Goal: Check status: Check status

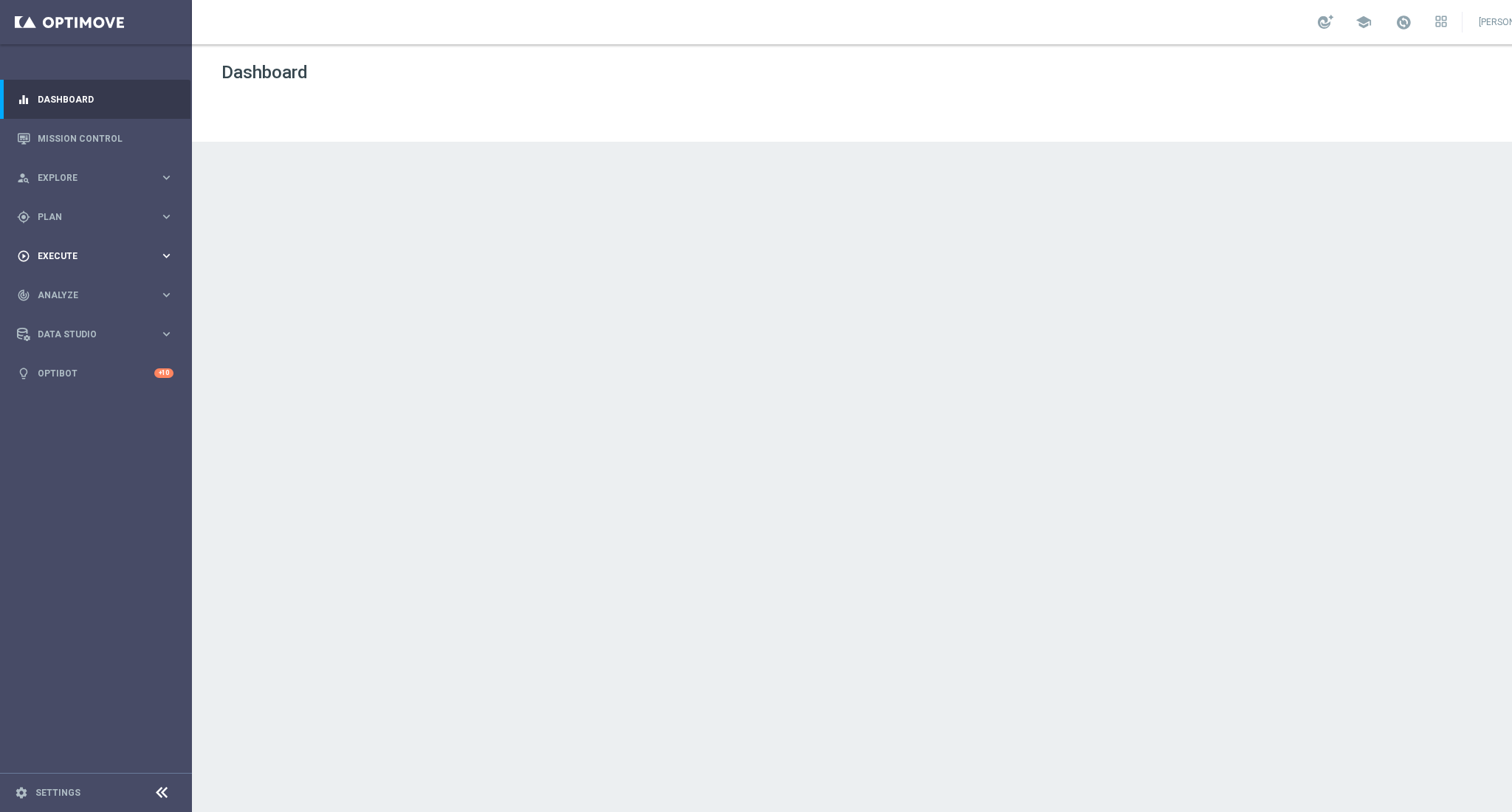
click at [69, 265] on div "play_circle_outline Execute keyboard_arrow_right" at bounding box center [95, 256] width 191 height 39
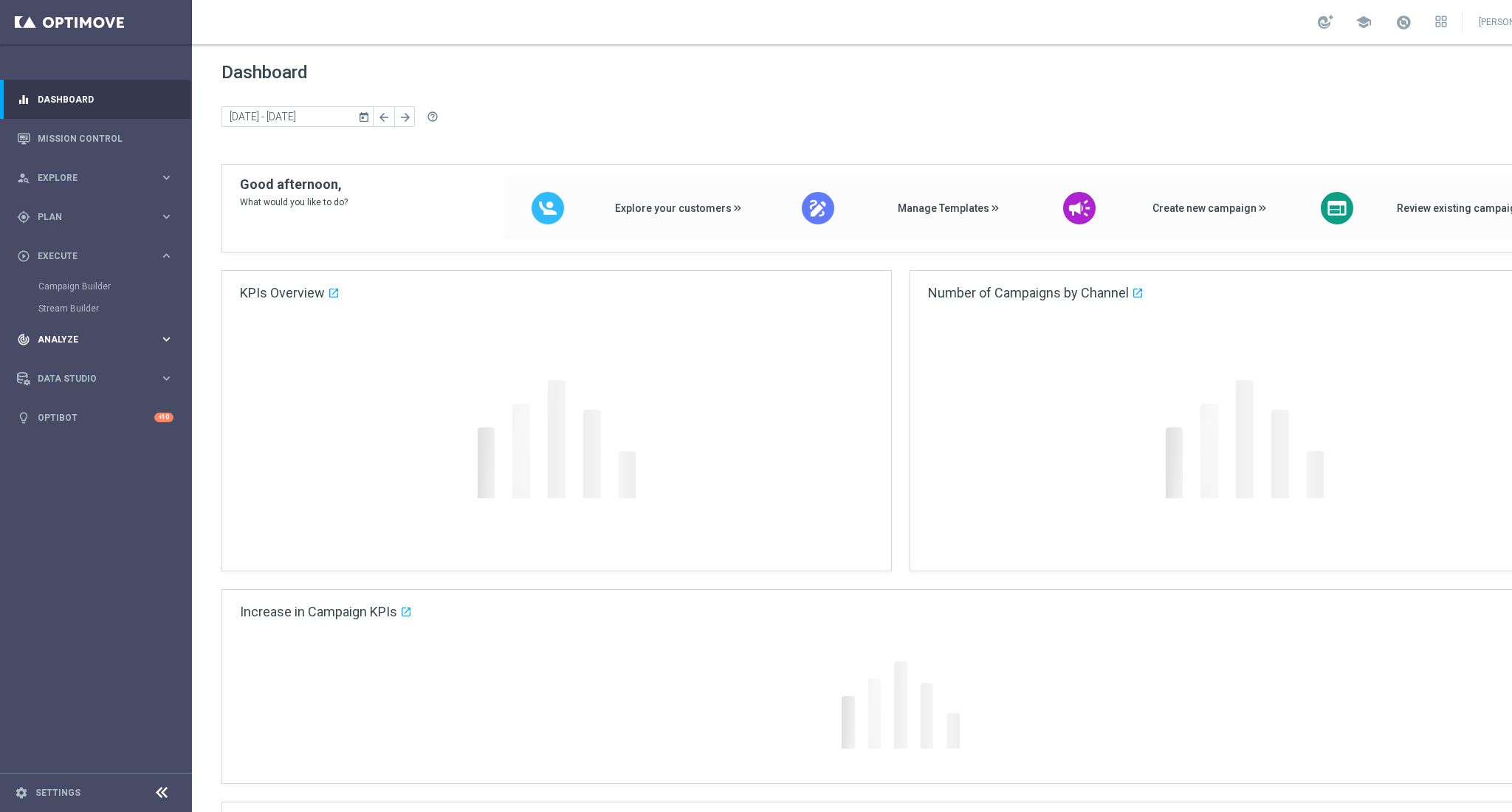
click at [62, 346] on div "track_changes Analyze keyboard_arrow_right" at bounding box center [95, 339] width 191 height 39
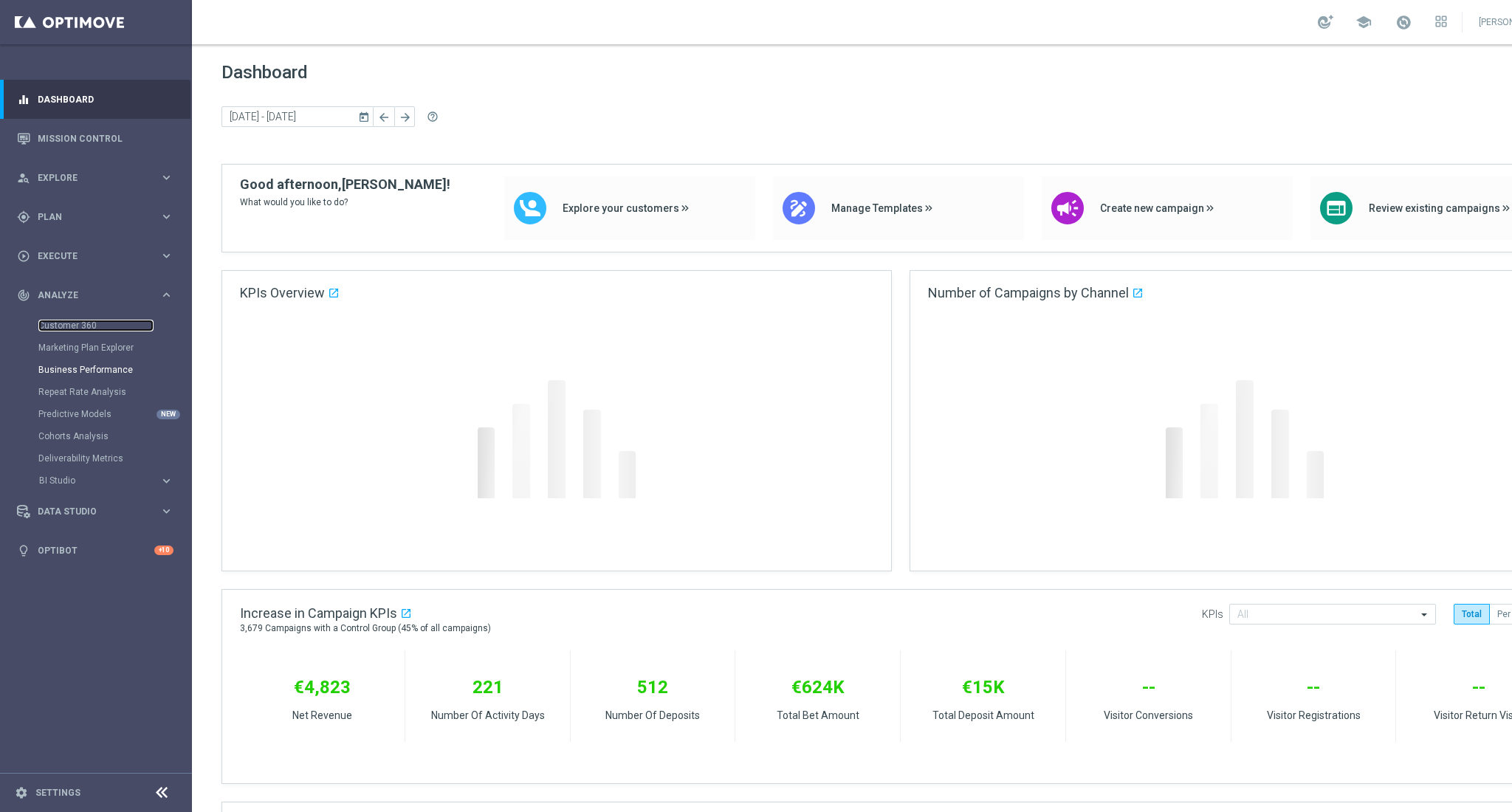
click at [67, 331] on link "Customer 360" at bounding box center [96, 325] width 116 height 11
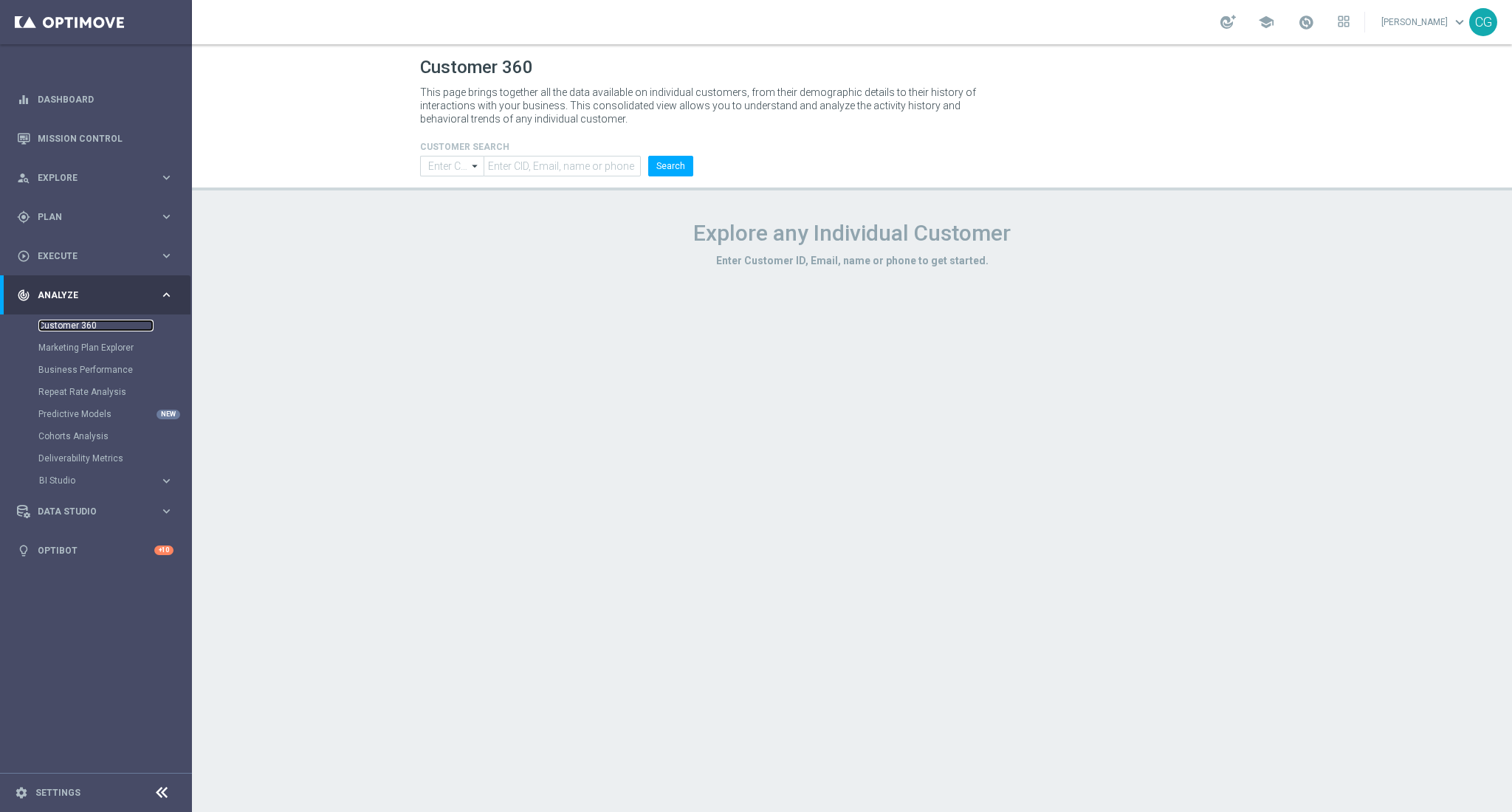
type input "Contains"
click at [575, 154] on form "CUSTOMER SEARCH Contains Contains arrow_drop_down Show Selected 0 of NaN Contai…" at bounding box center [557, 159] width 273 height 34
drag, startPoint x: 576, startPoint y: 169, endPoint x: 610, endPoint y: 169, distance: 34.0
click at [576, 169] on input "text" at bounding box center [562, 166] width 157 height 20
paste input "219941756720925"
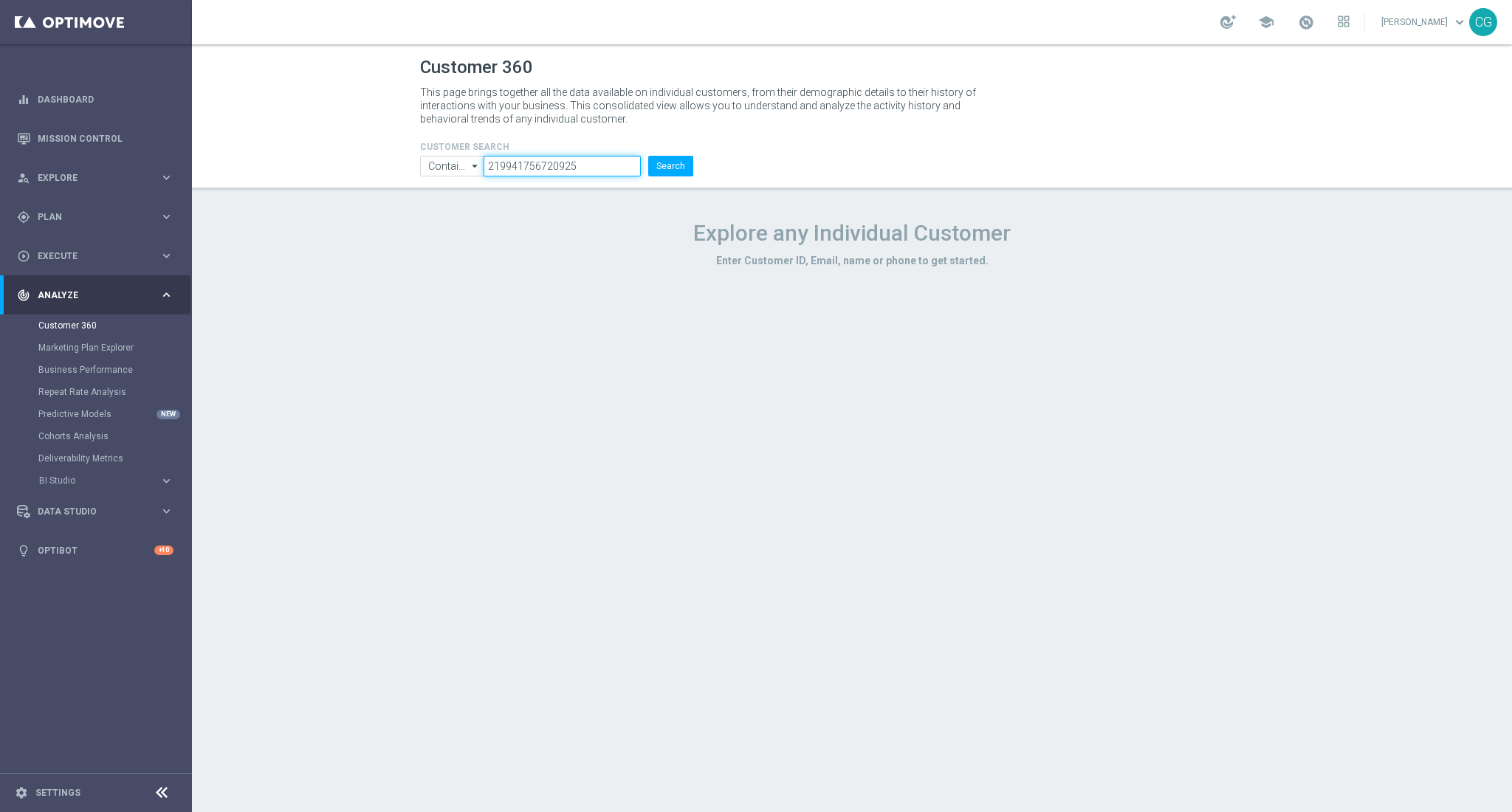
type input "219941756720925"
click at [694, 162] on li "Search" at bounding box center [670, 166] width 52 height 20
click at [685, 166] on button "Search" at bounding box center [670, 166] width 45 height 20
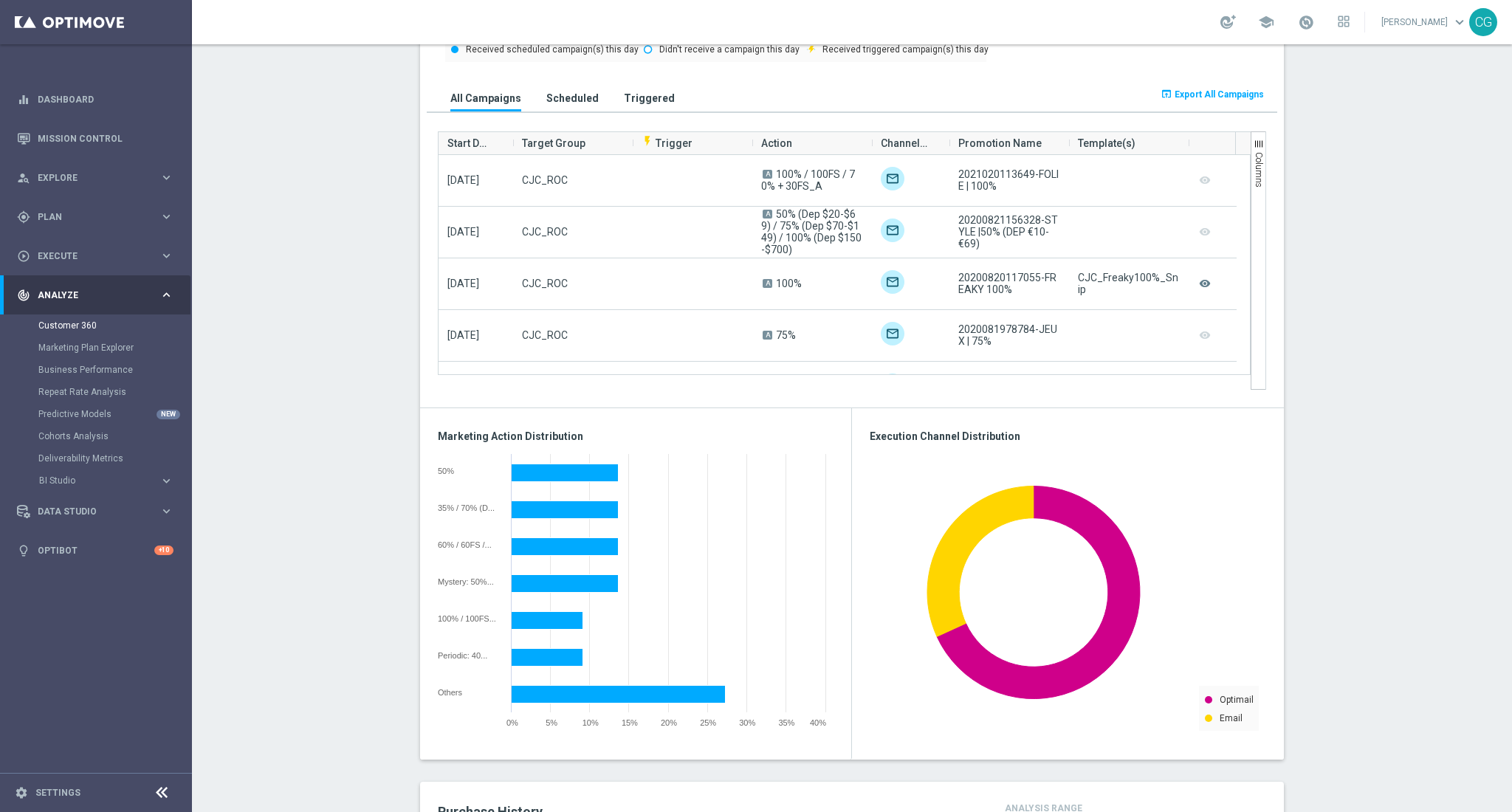
scroll to position [665, 0]
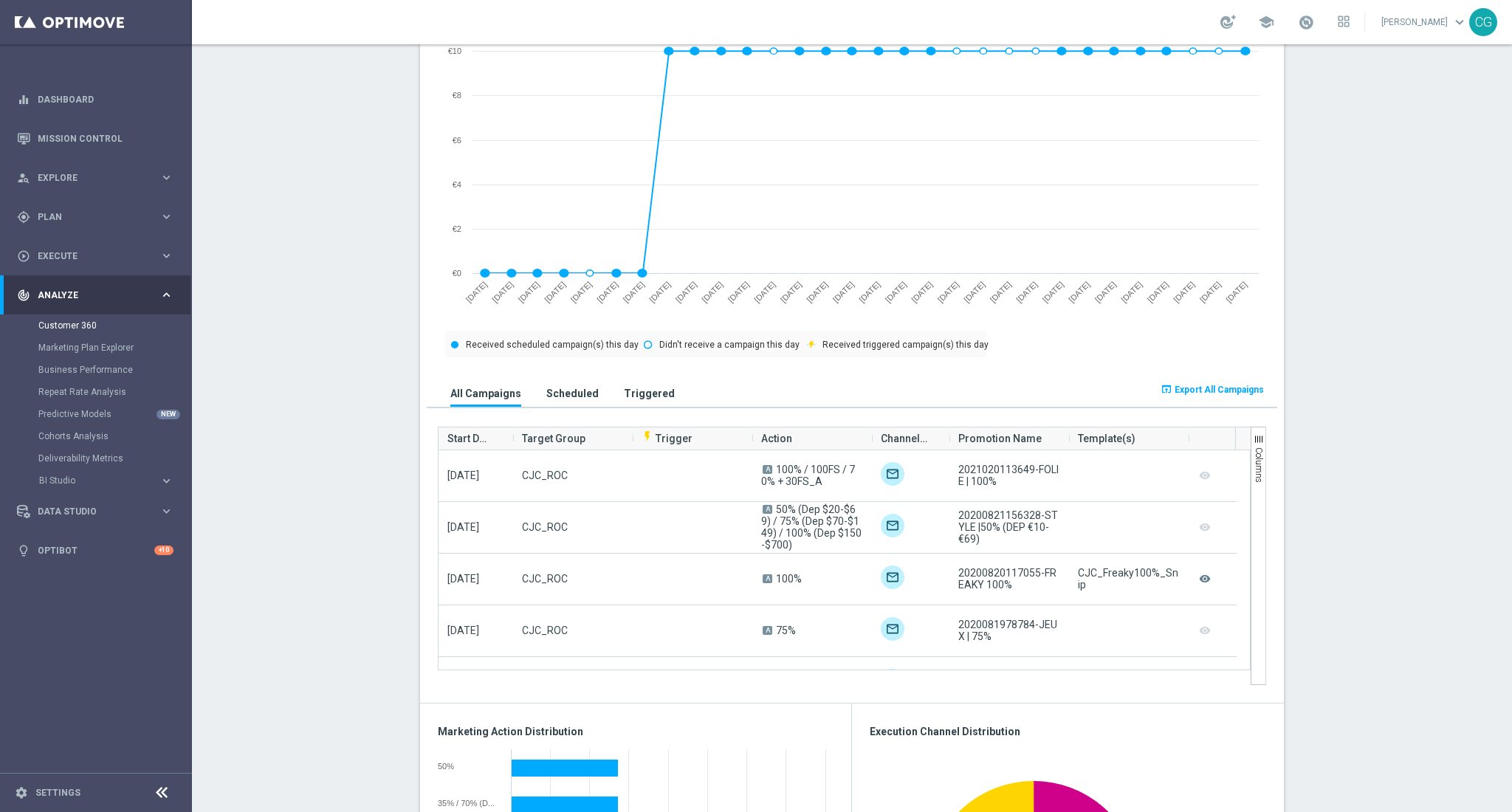
click at [1341, 514] on section "TAGS: Unknown more_vert CONSENT STATUS View Consent History FIRST DEPOSIT DATE …" at bounding box center [852, 716] width 1320 height 2338
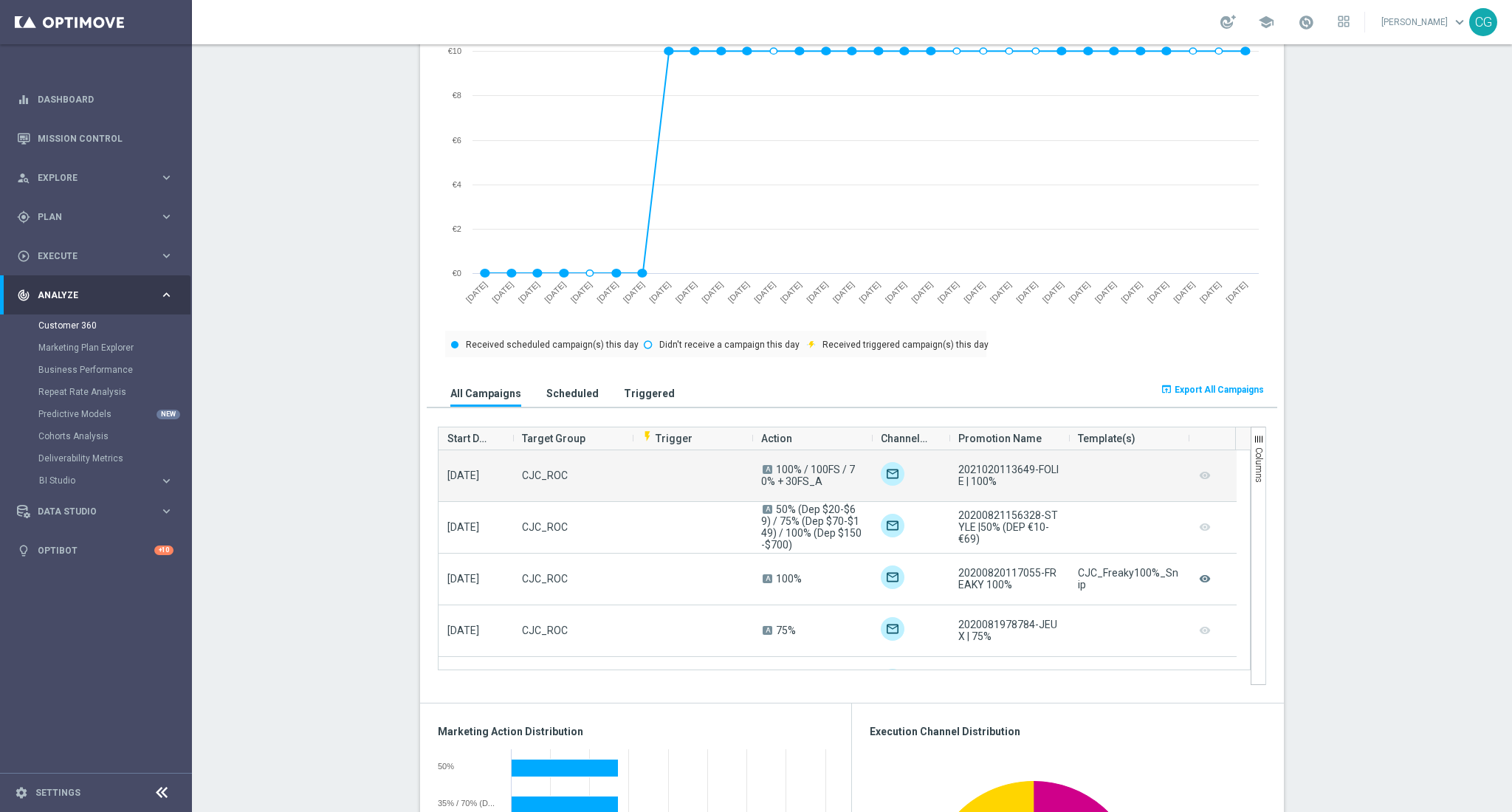
click at [977, 471] on span "2021020113649-FOLIE | 100%" at bounding box center [1008, 475] width 101 height 24
copy span "2021020113649"
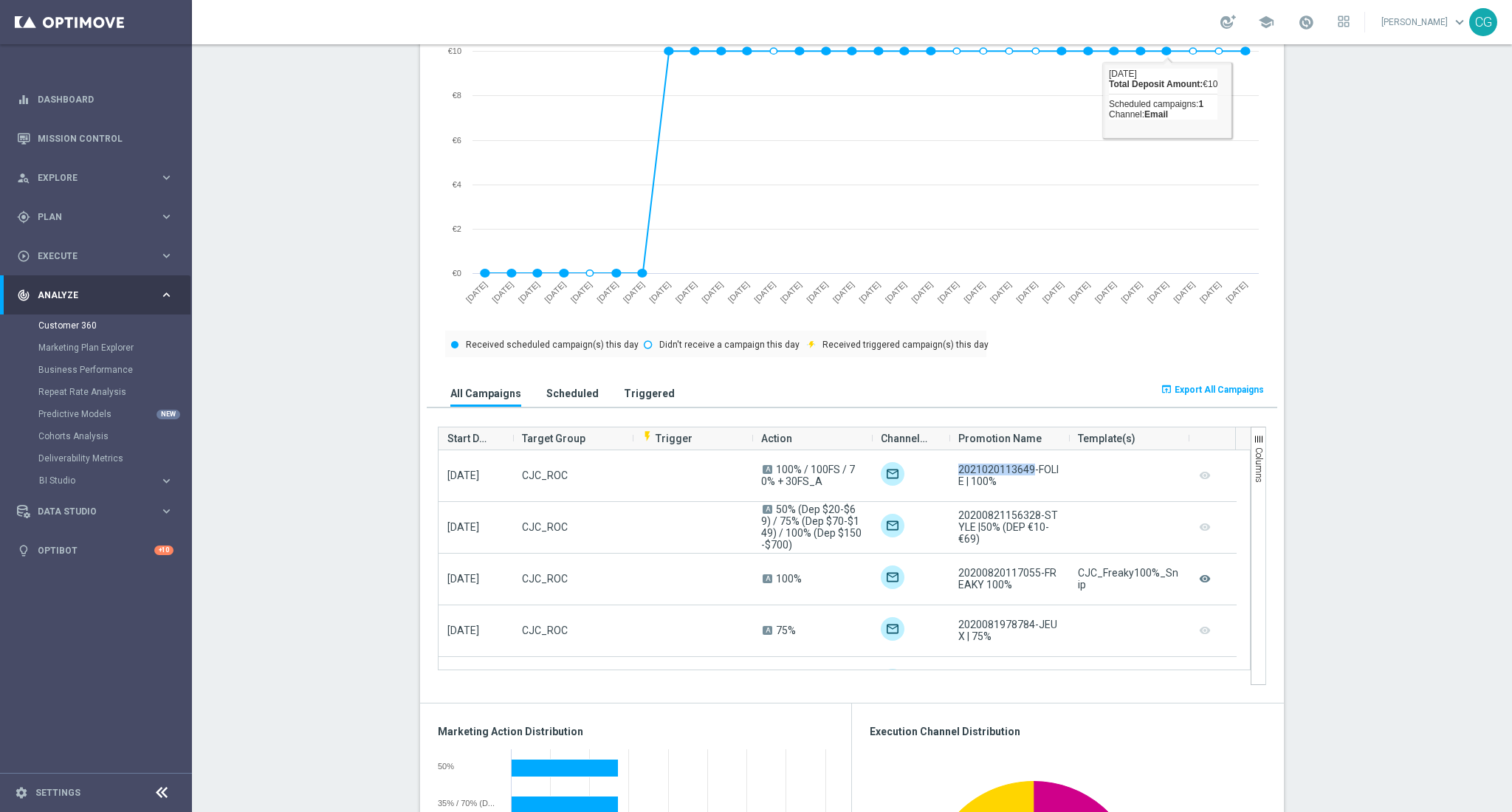
copy span "2021020113649"
